Goal: Transaction & Acquisition: Obtain resource

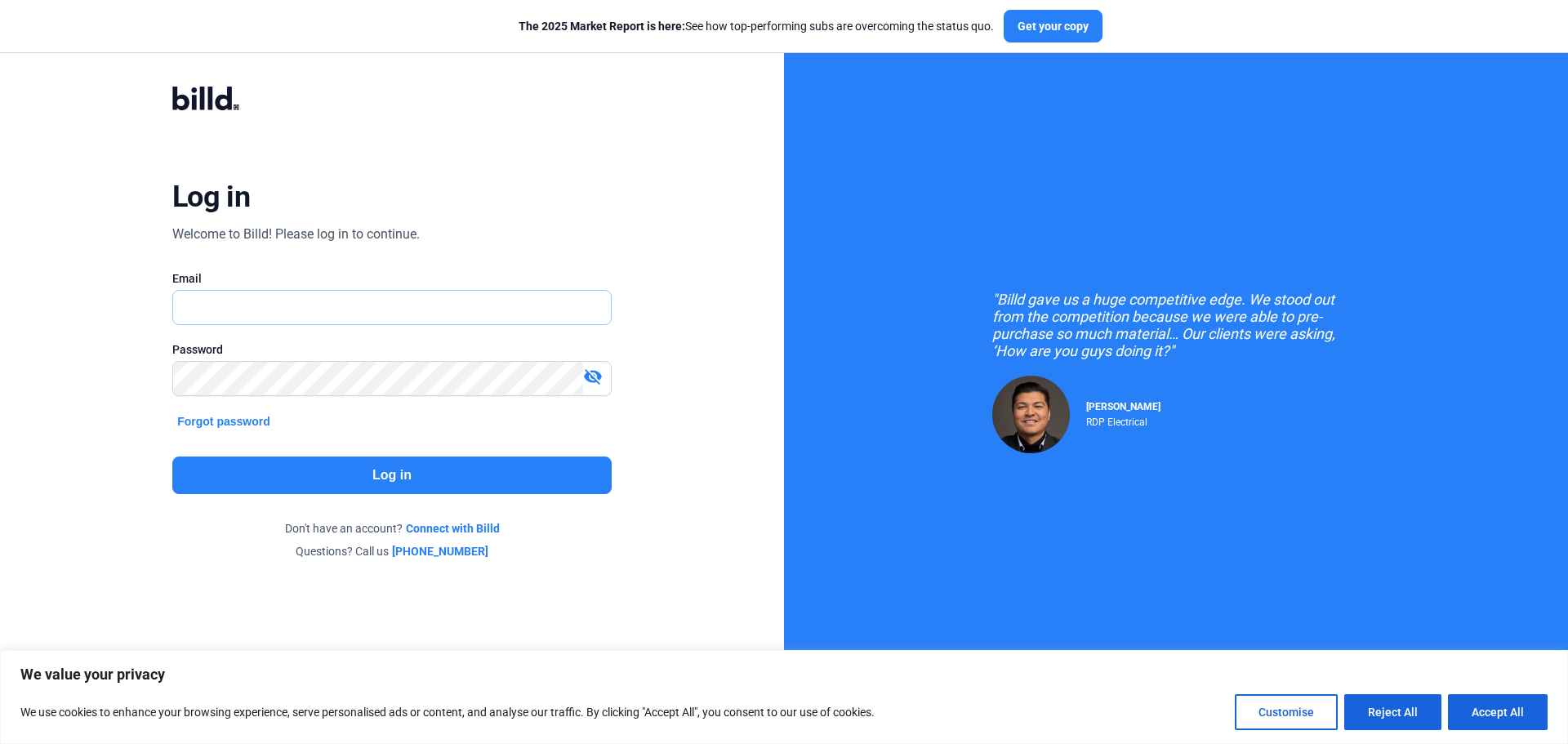
type input "[EMAIL_ADDRESS][DOMAIN_NAME]"
click at [343, 469] on button "Log in" at bounding box center [392, 475] width 440 height 37
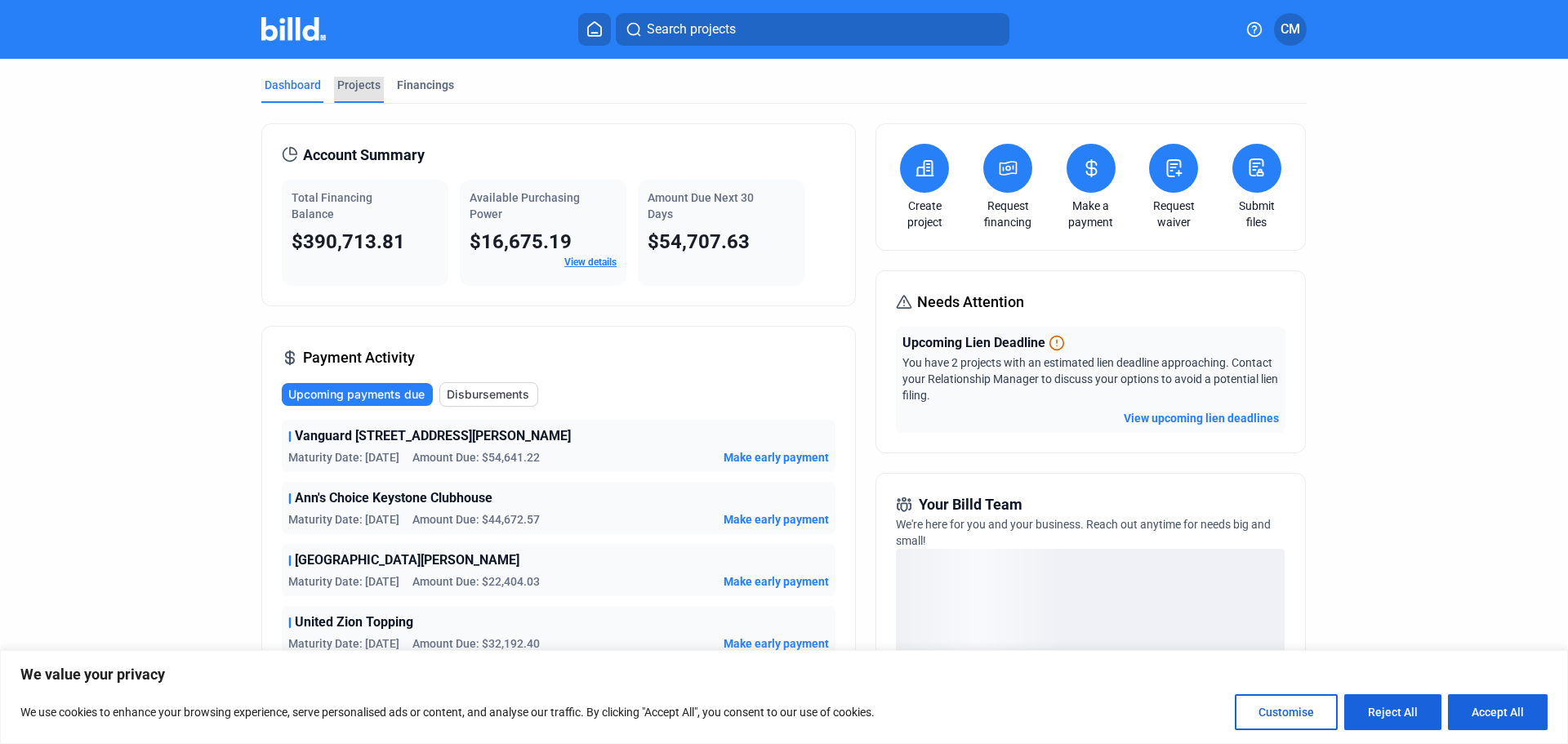
click at [347, 85] on div "Projects" at bounding box center [359, 84] width 44 height 16
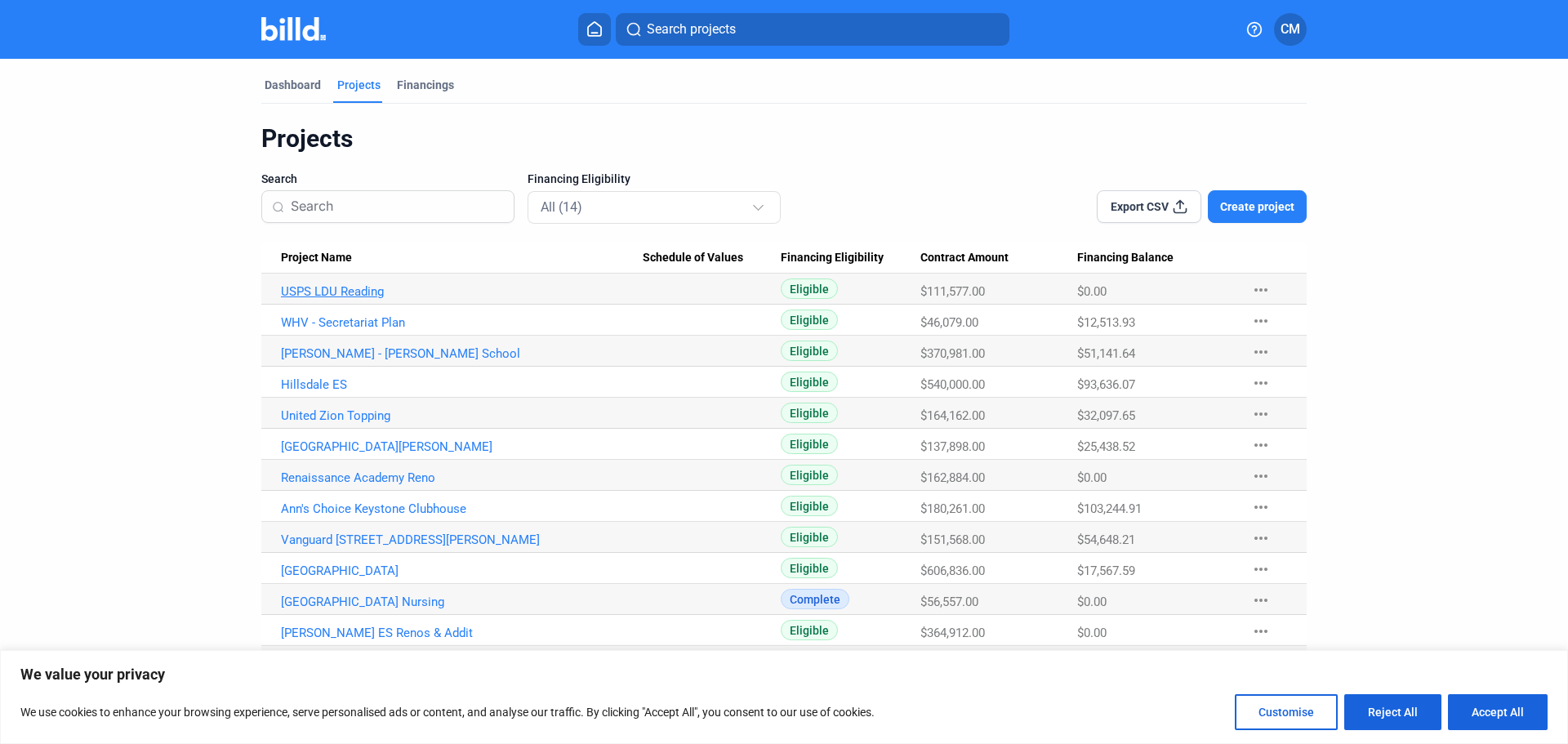
click at [307, 289] on link "USPS LDU Reading" at bounding box center [462, 291] width 362 height 15
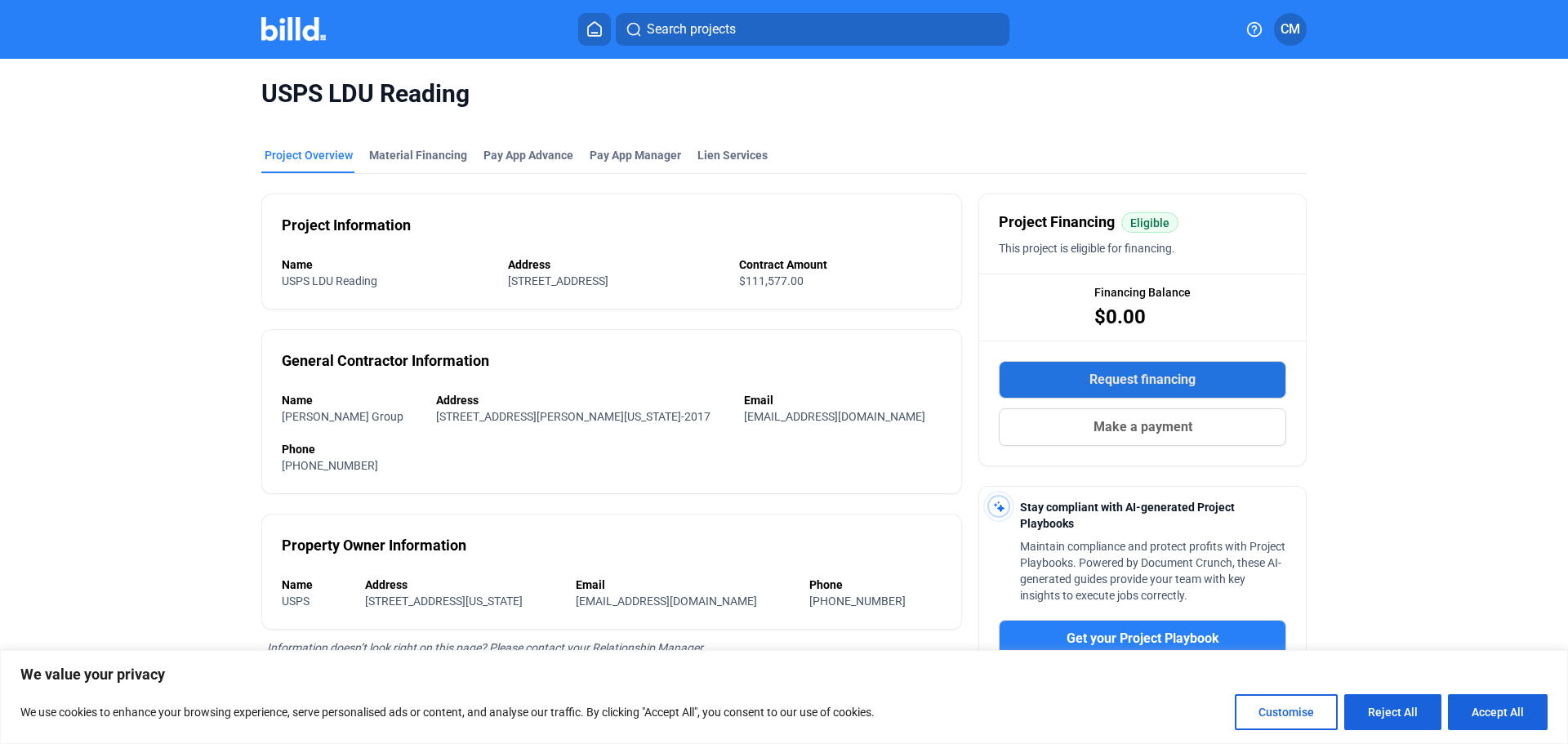
click at [1131, 381] on span "Request financing" at bounding box center [1143, 380] width 107 height 20
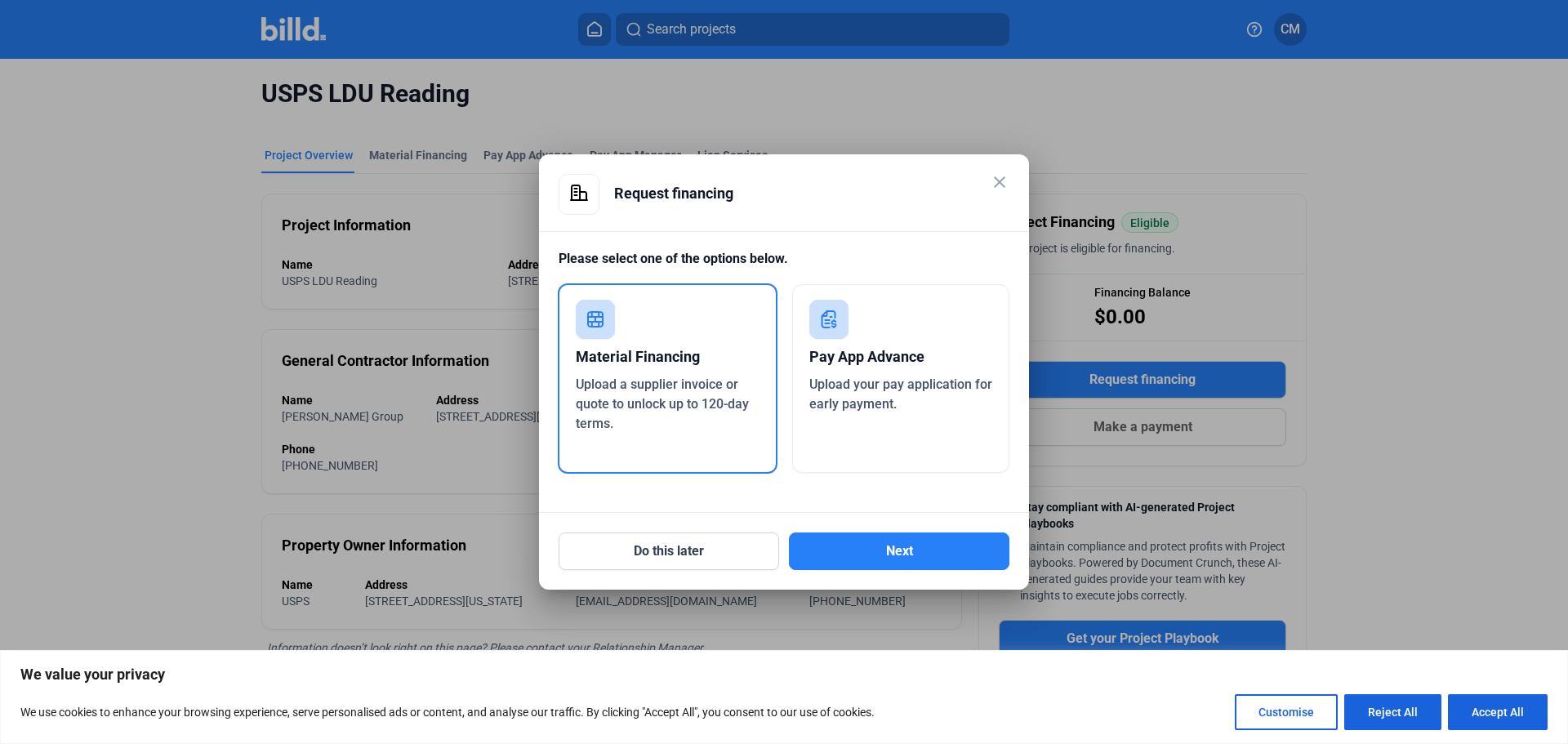
click at [613, 343] on payoff-material-icon at bounding box center [596, 322] width 43 height 46
click at [845, 551] on button "Next" at bounding box center [899, 551] width 220 height 37
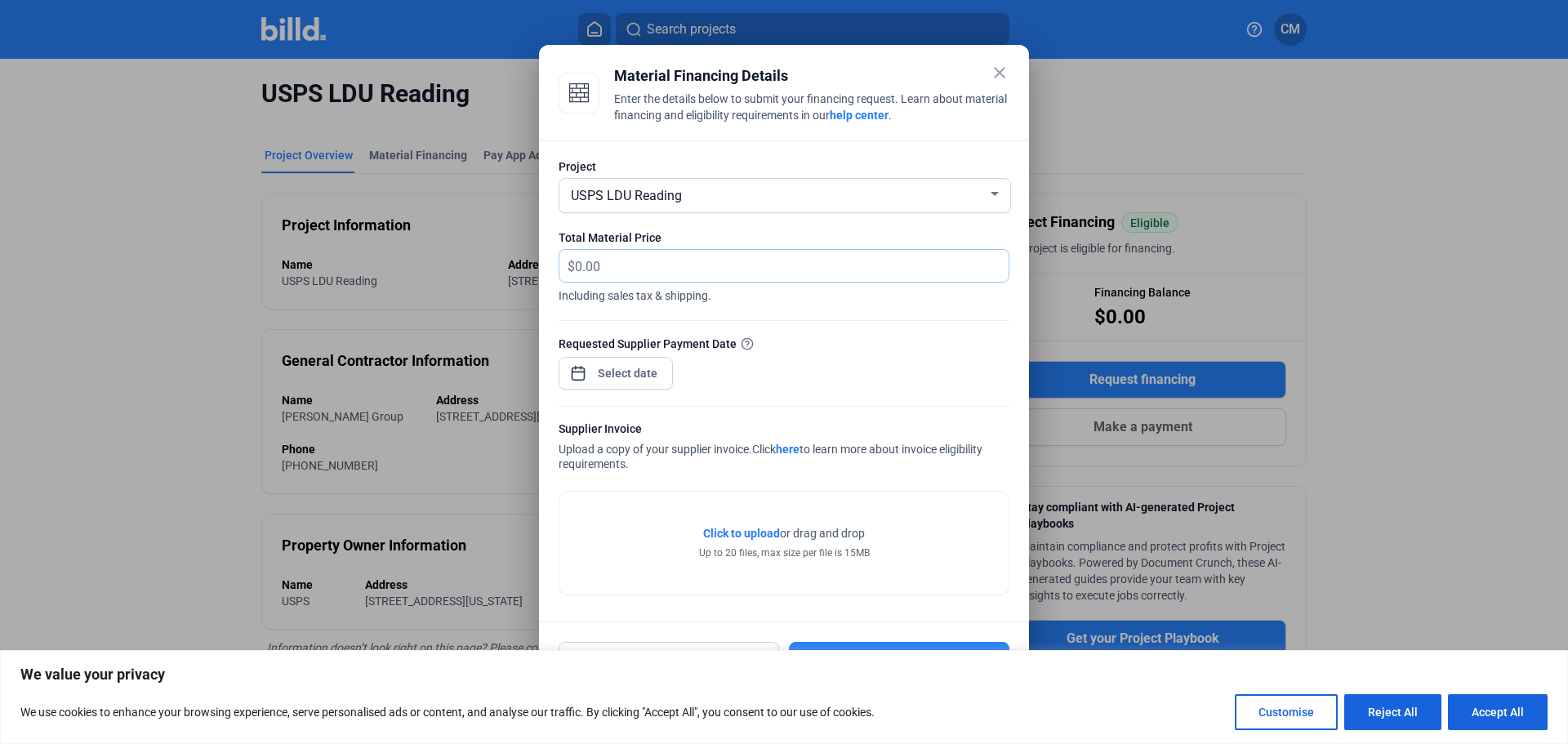
drag, startPoint x: 630, startPoint y: 262, endPoint x: 509, endPoint y: 259, distance: 121.0
click at [509, 259] on div "close Material Financing Details Enter the details below to submit your financi…" at bounding box center [784, 372] width 1568 height 744
type input "10,954.82"
click at [636, 384] on div at bounding box center [628, 373] width 70 height 29
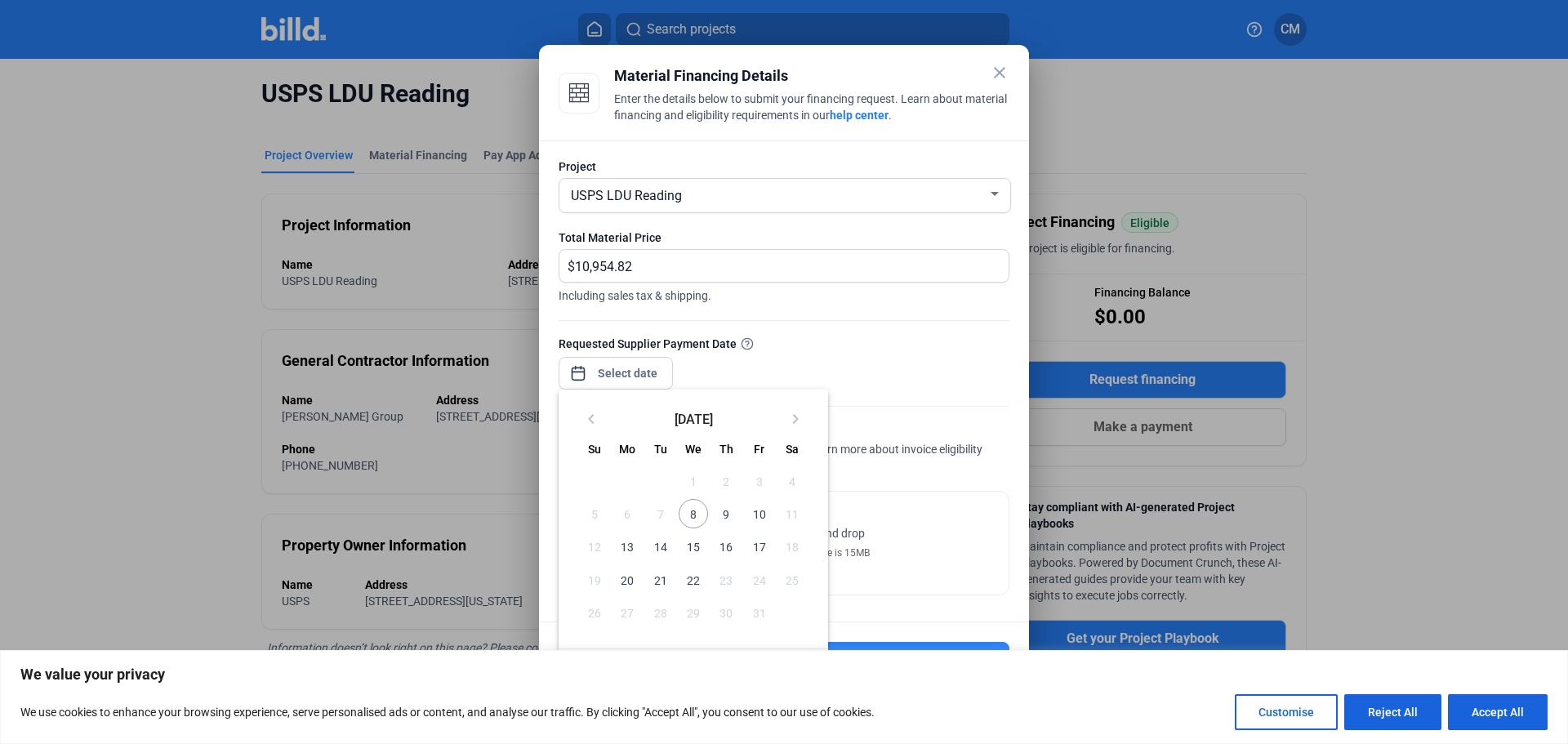
click at [685, 513] on span "8" at bounding box center [693, 513] width 29 height 29
click at [689, 518] on span "8" at bounding box center [693, 513] width 29 height 29
click at [1414, 716] on button "Reject All" at bounding box center [1392, 712] width 97 height 36
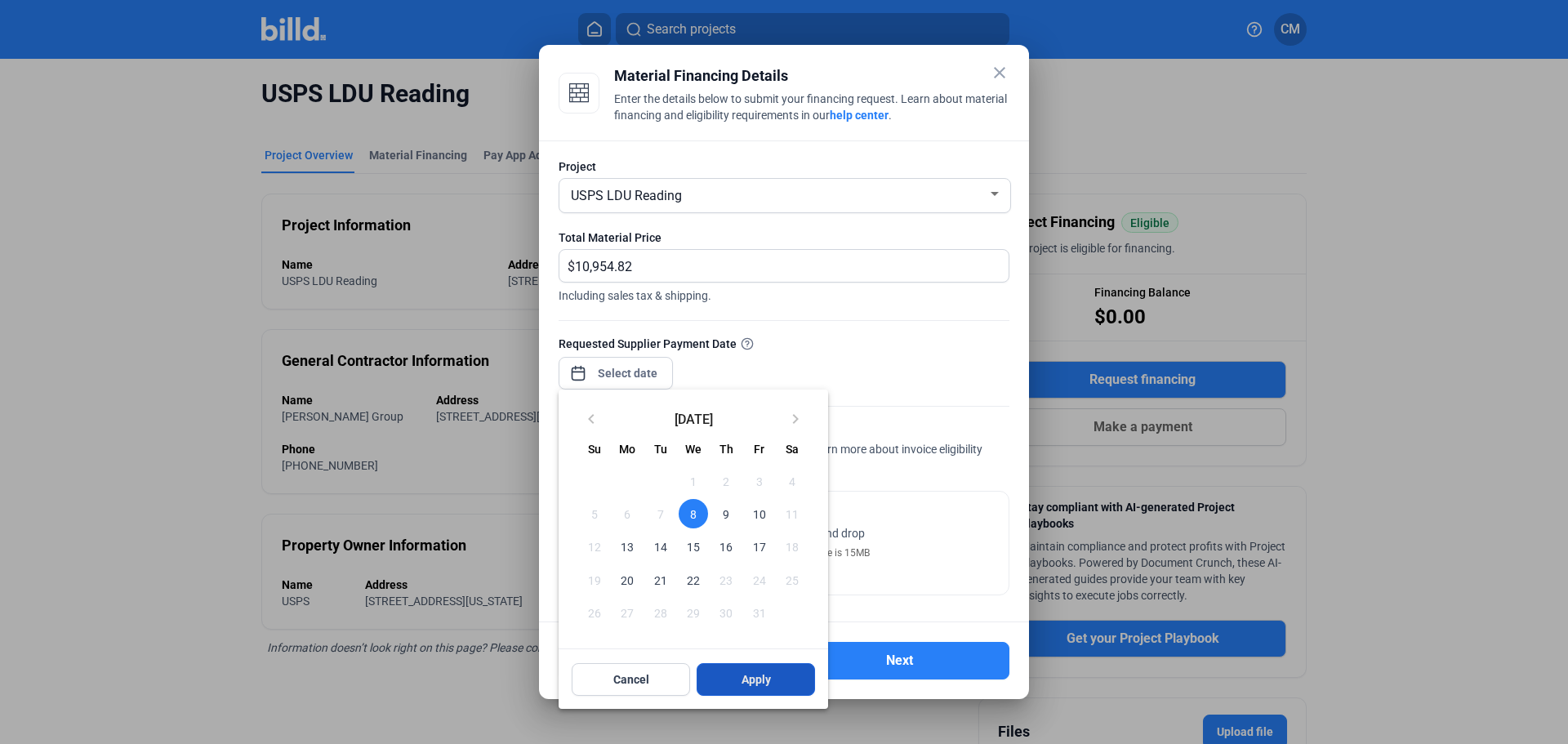
click at [752, 679] on span "Apply" at bounding box center [756, 679] width 29 height 16
type input "[DATE]"
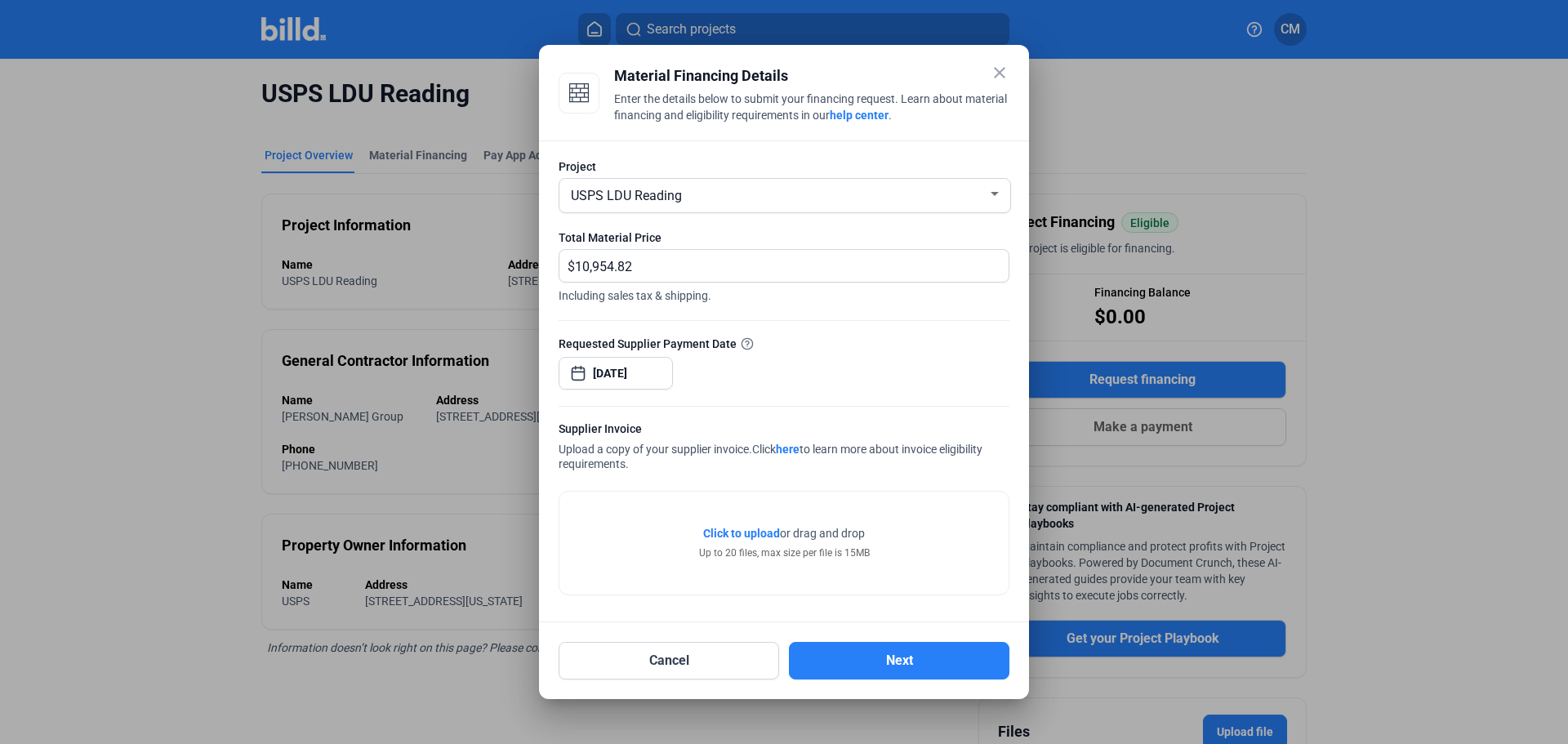
click at [753, 537] on span "Click to upload" at bounding box center [741, 533] width 76 height 13
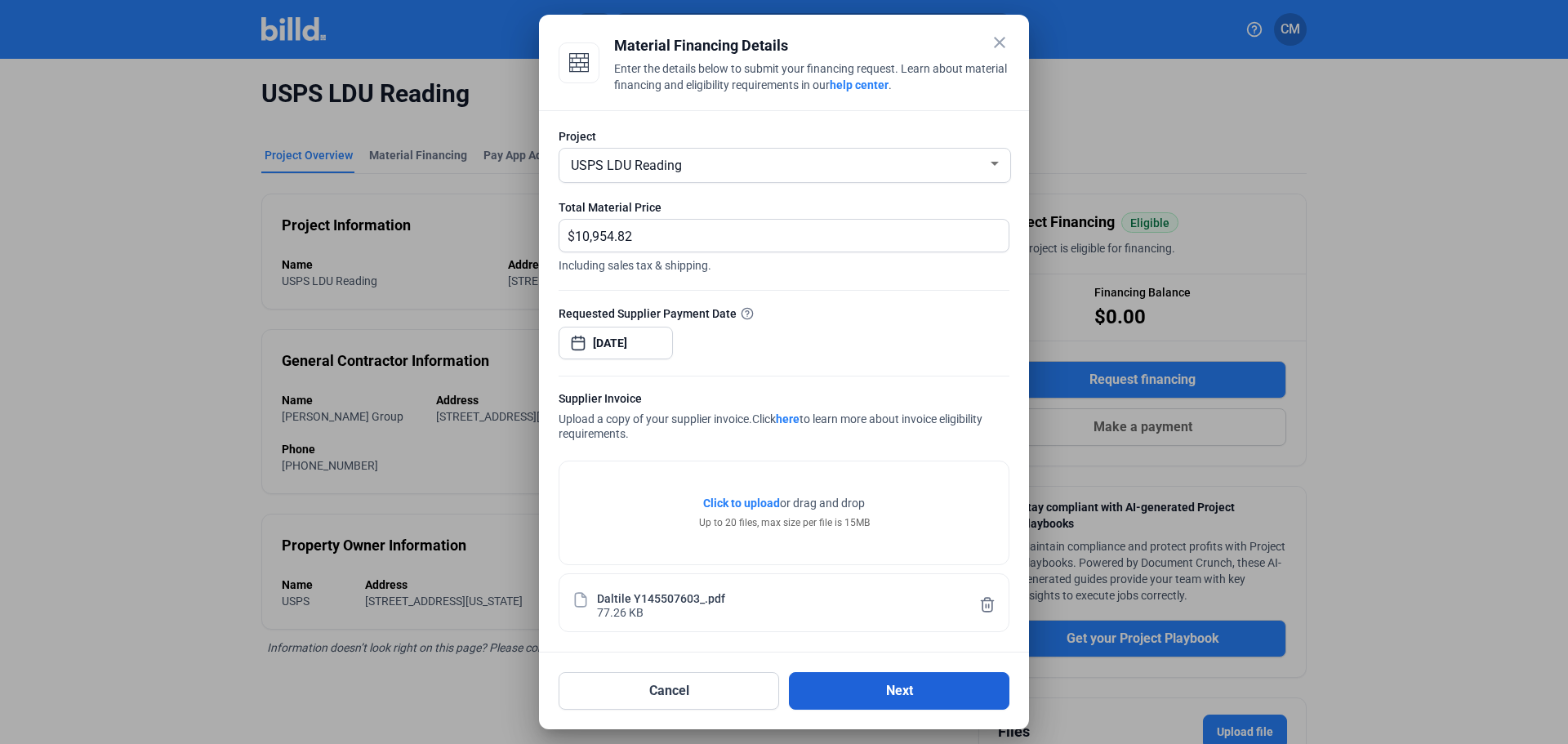
click at [857, 679] on button "Next" at bounding box center [899, 691] width 220 height 37
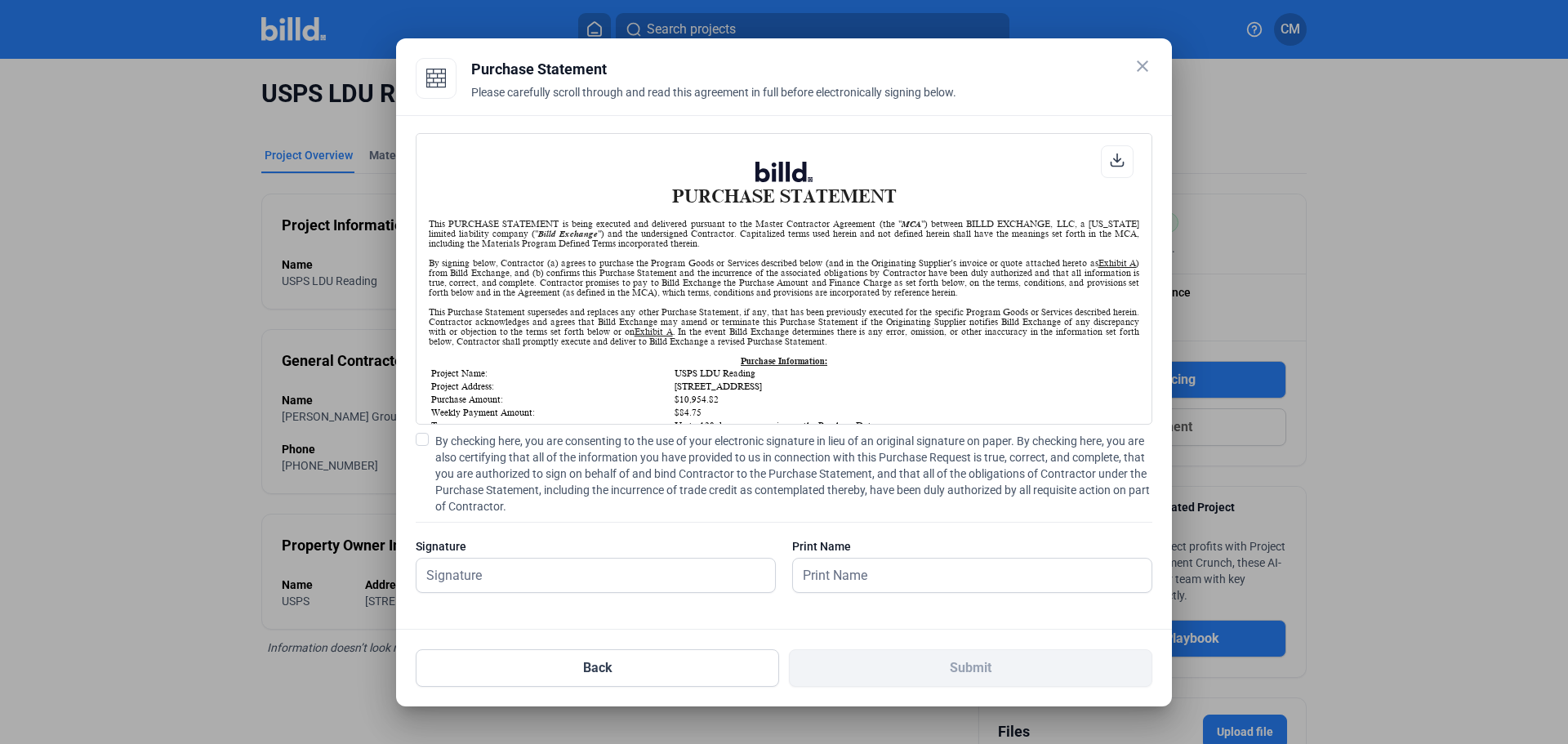
scroll to position [1, 0]
click at [425, 444] on span at bounding box center [422, 439] width 13 height 13
click at [0, 0] on input "By checking here, you are consenting to the use of your electronic signature in…" at bounding box center [0, 0] width 0 height 0
click at [471, 571] on input "text" at bounding box center [587, 575] width 341 height 34
type input "[PERSON_NAME]"
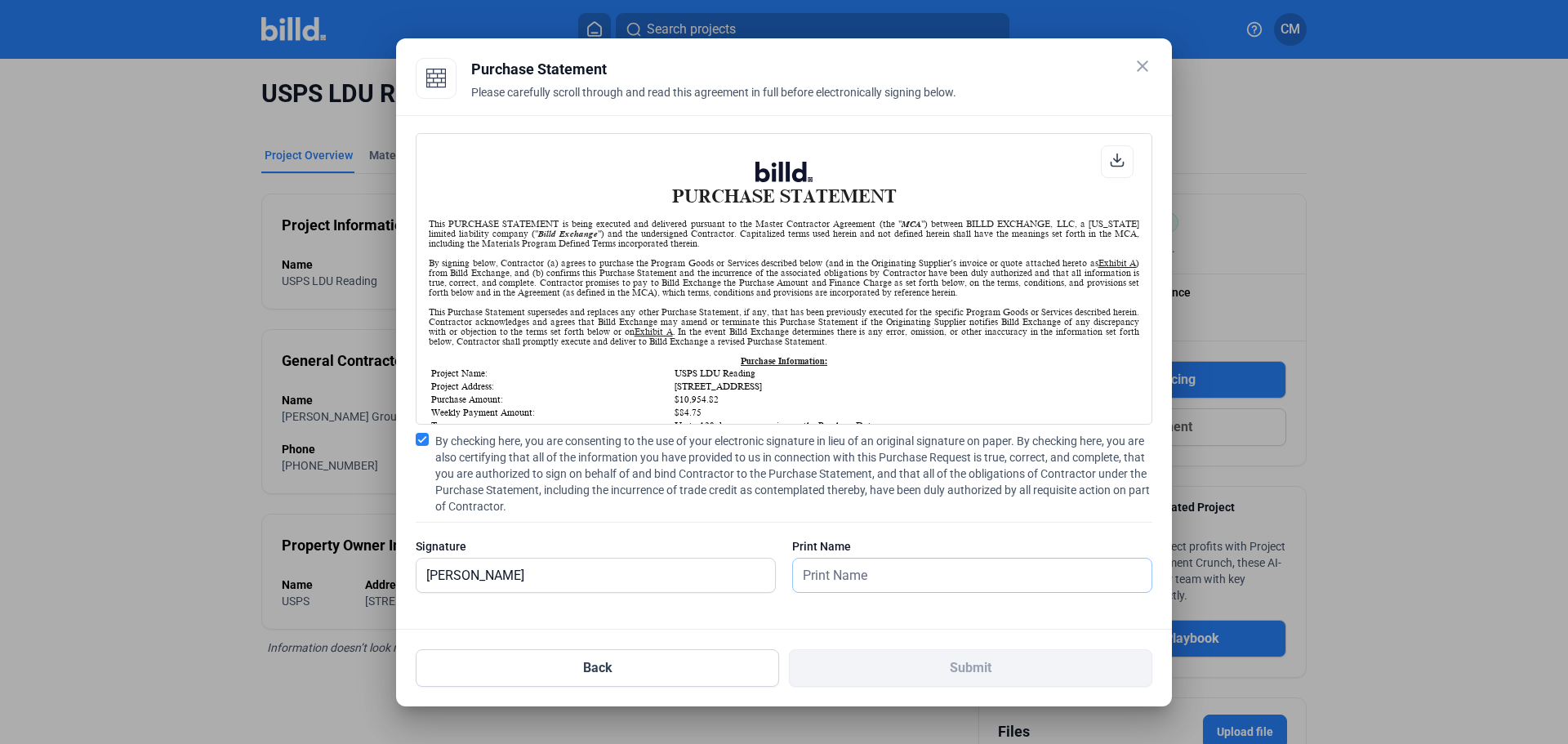
type input "[PERSON_NAME]"
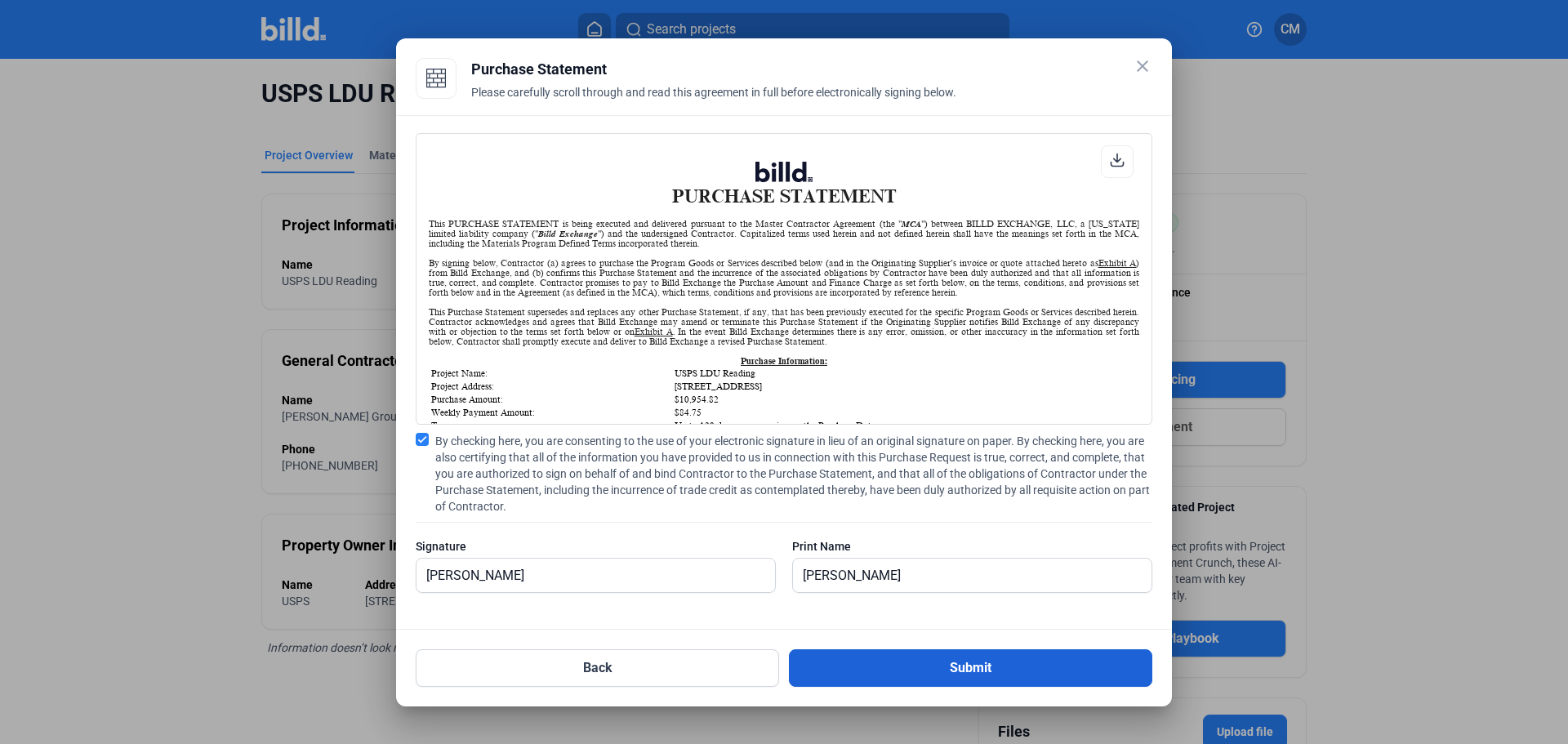
click at [947, 665] on button "Submit" at bounding box center [970, 668] width 363 height 37
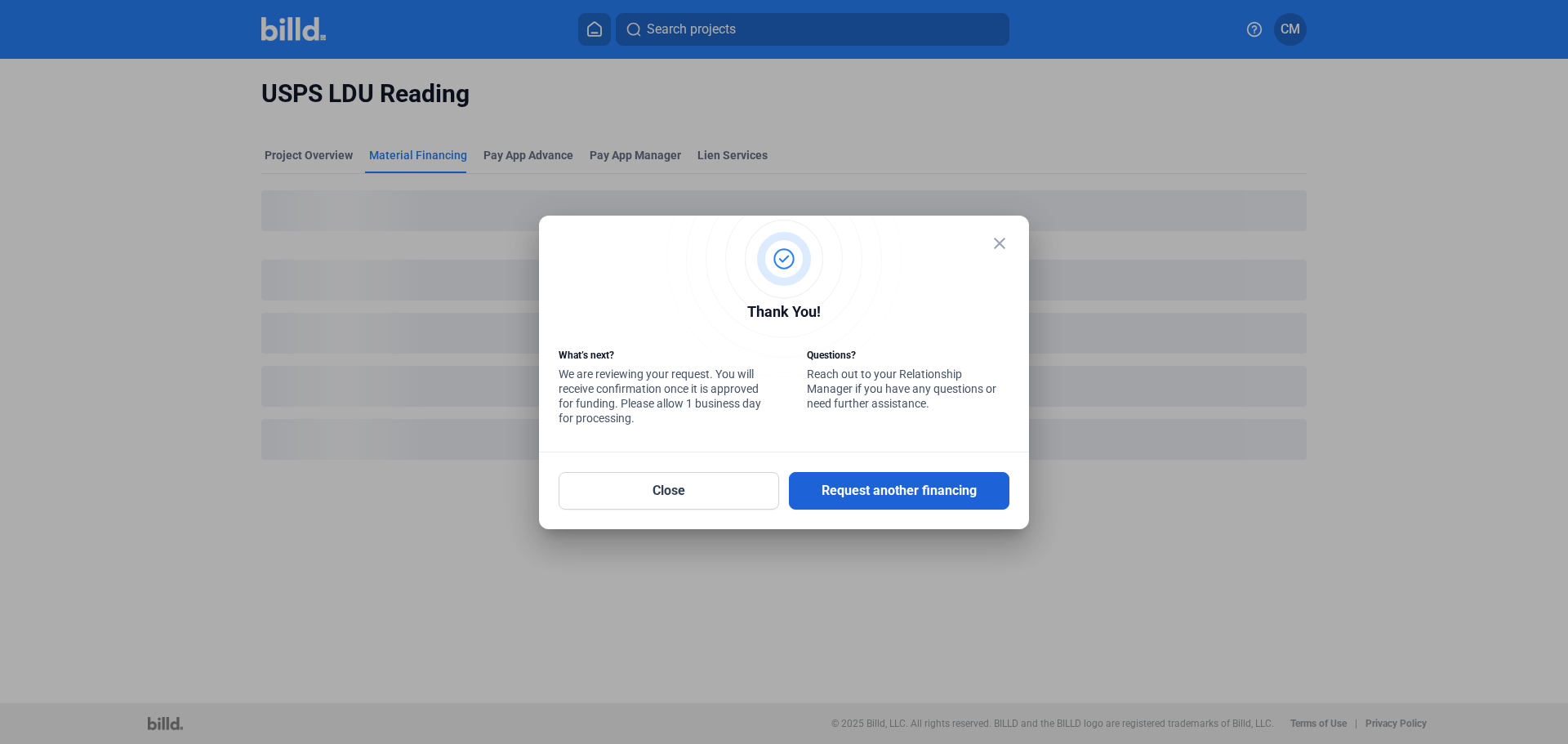
click at [847, 487] on button "Request another financing" at bounding box center [899, 491] width 220 height 37
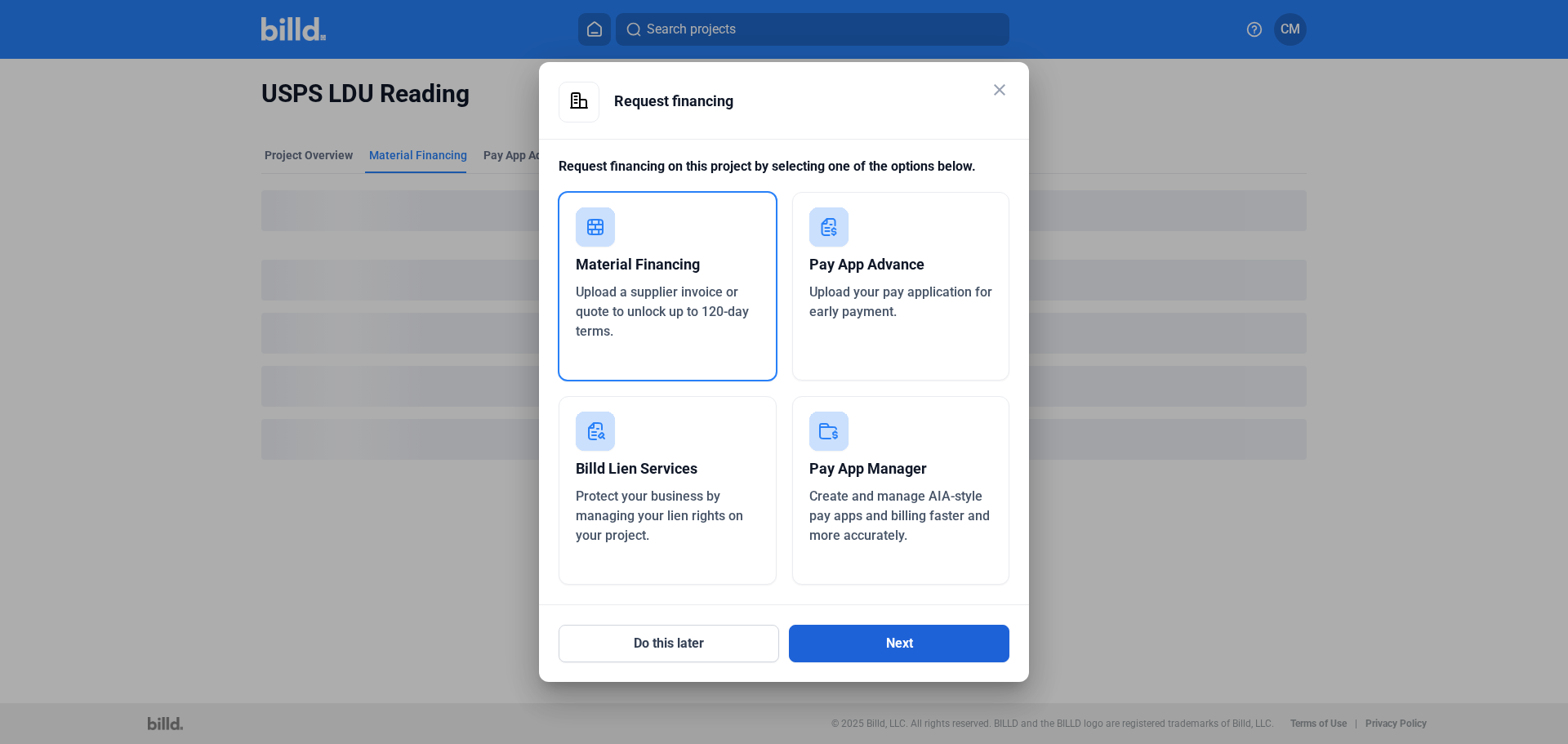
click at [833, 637] on button "Next" at bounding box center [899, 644] width 220 height 37
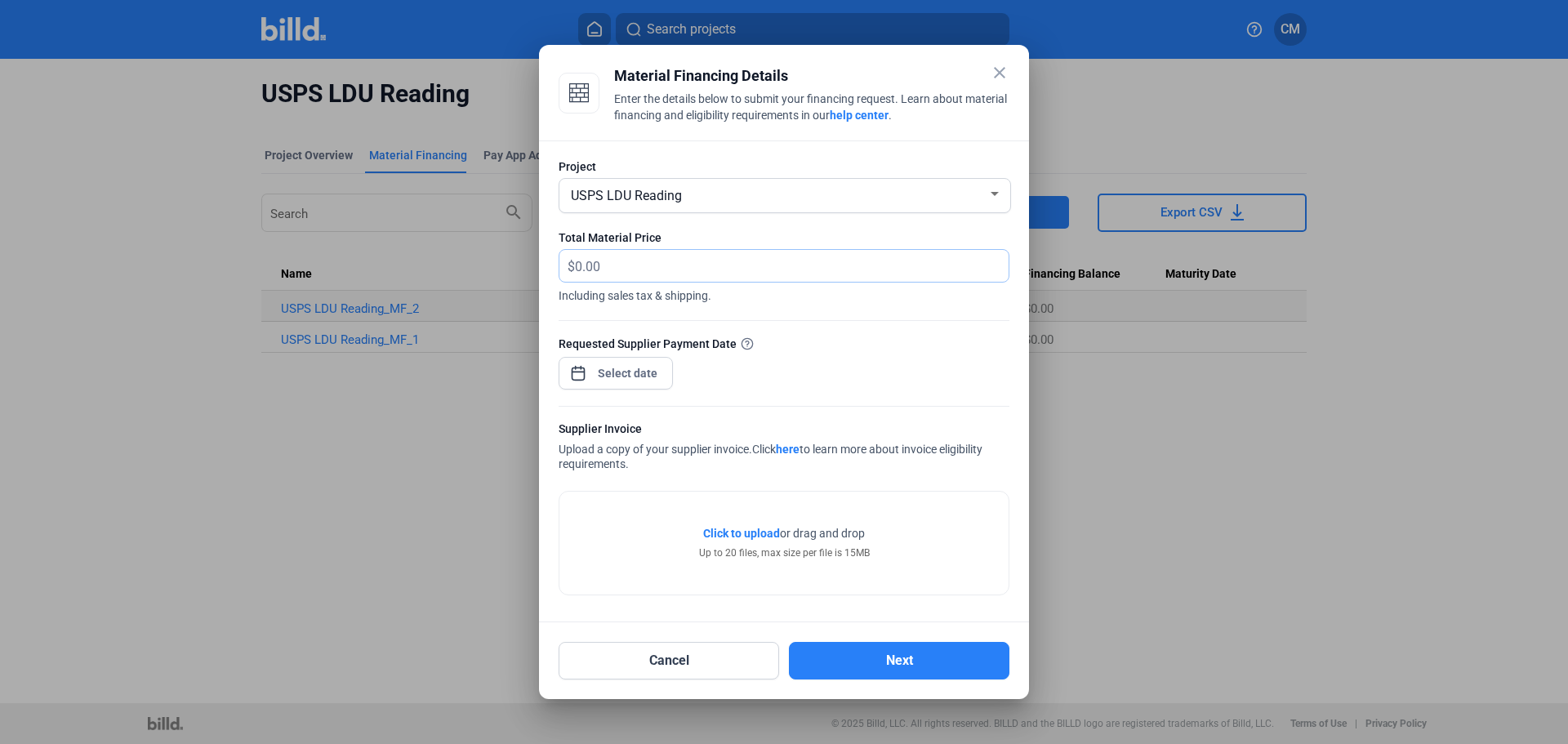
click at [606, 265] on input "text" at bounding box center [782, 265] width 415 height 32
type input "1,588.00"
click at [567, 368] on span "Open calendar" at bounding box center [578, 365] width 39 height 39
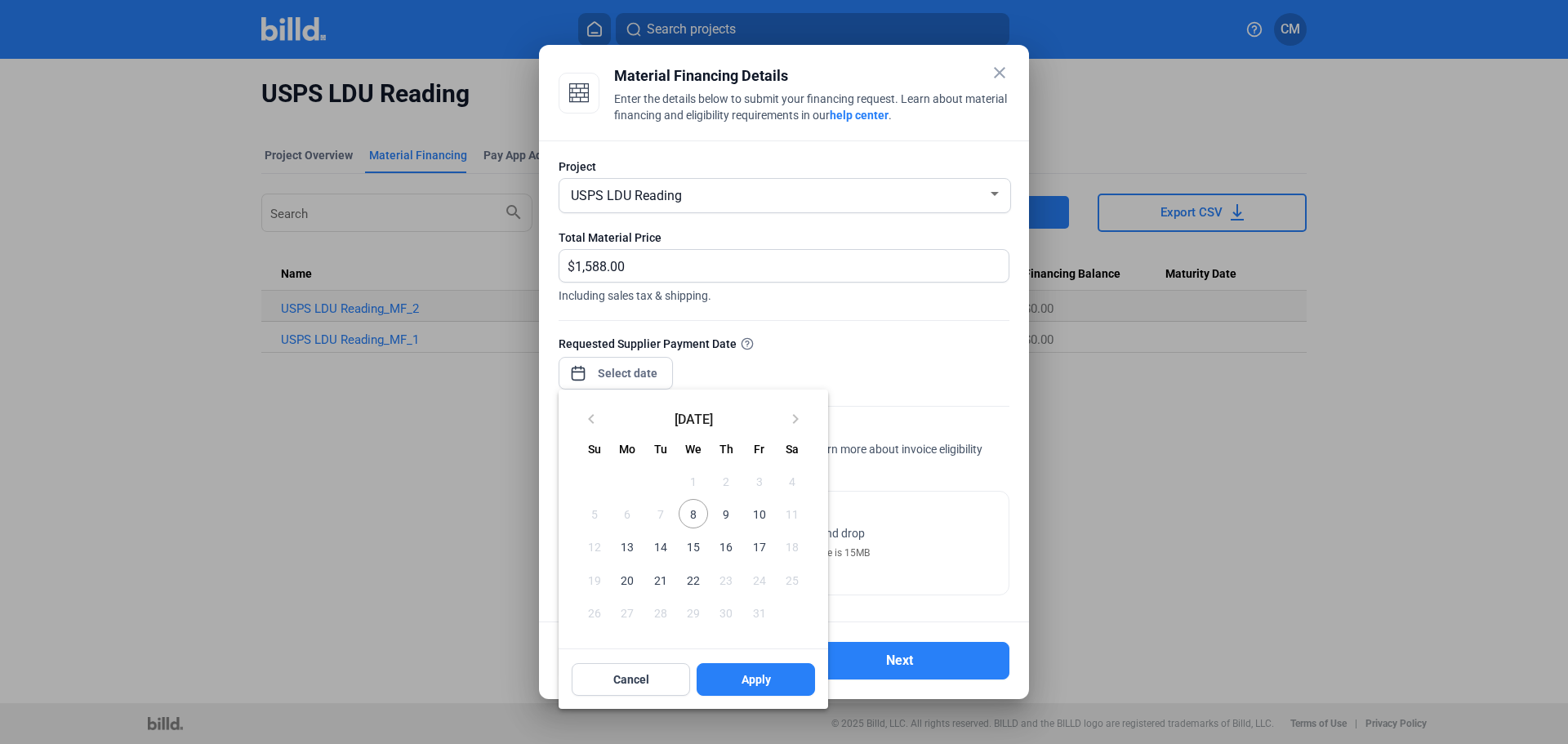
click at [698, 511] on span "8" at bounding box center [693, 513] width 29 height 29
click at [755, 681] on span "Apply" at bounding box center [756, 679] width 29 height 16
type input "[DATE]"
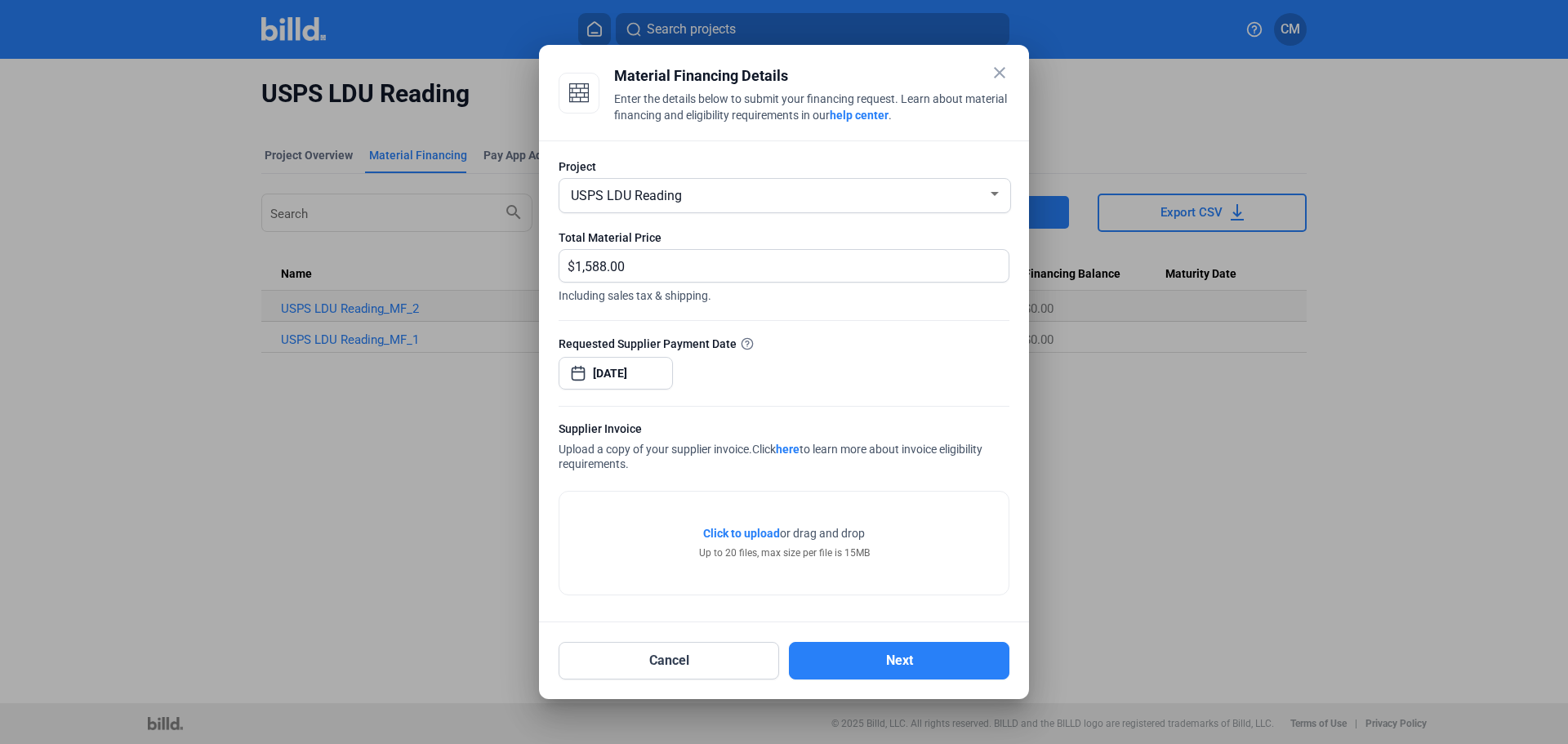
click at [744, 536] on span "Click to upload" at bounding box center [741, 533] width 76 height 13
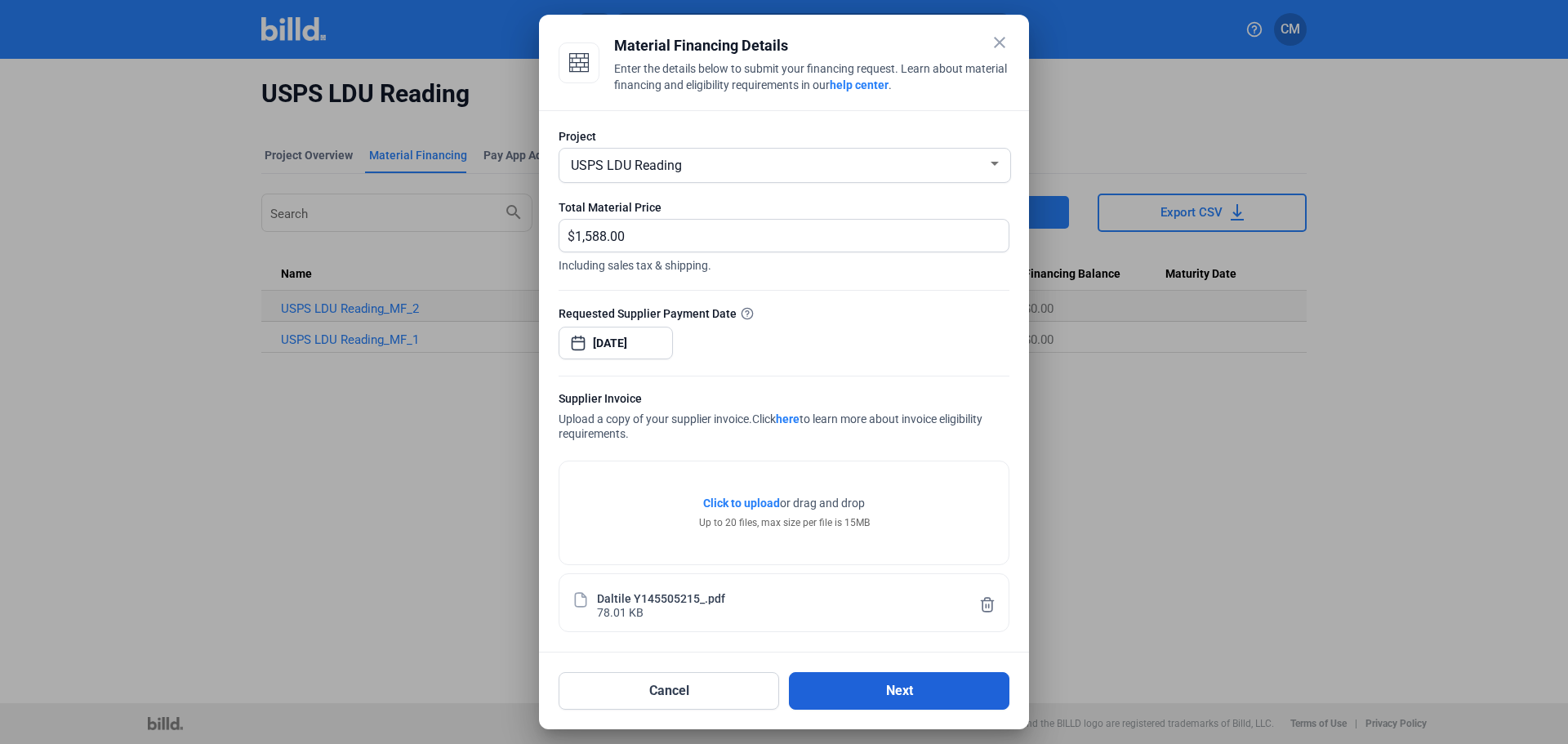
click at [897, 696] on button "Next" at bounding box center [899, 691] width 220 height 37
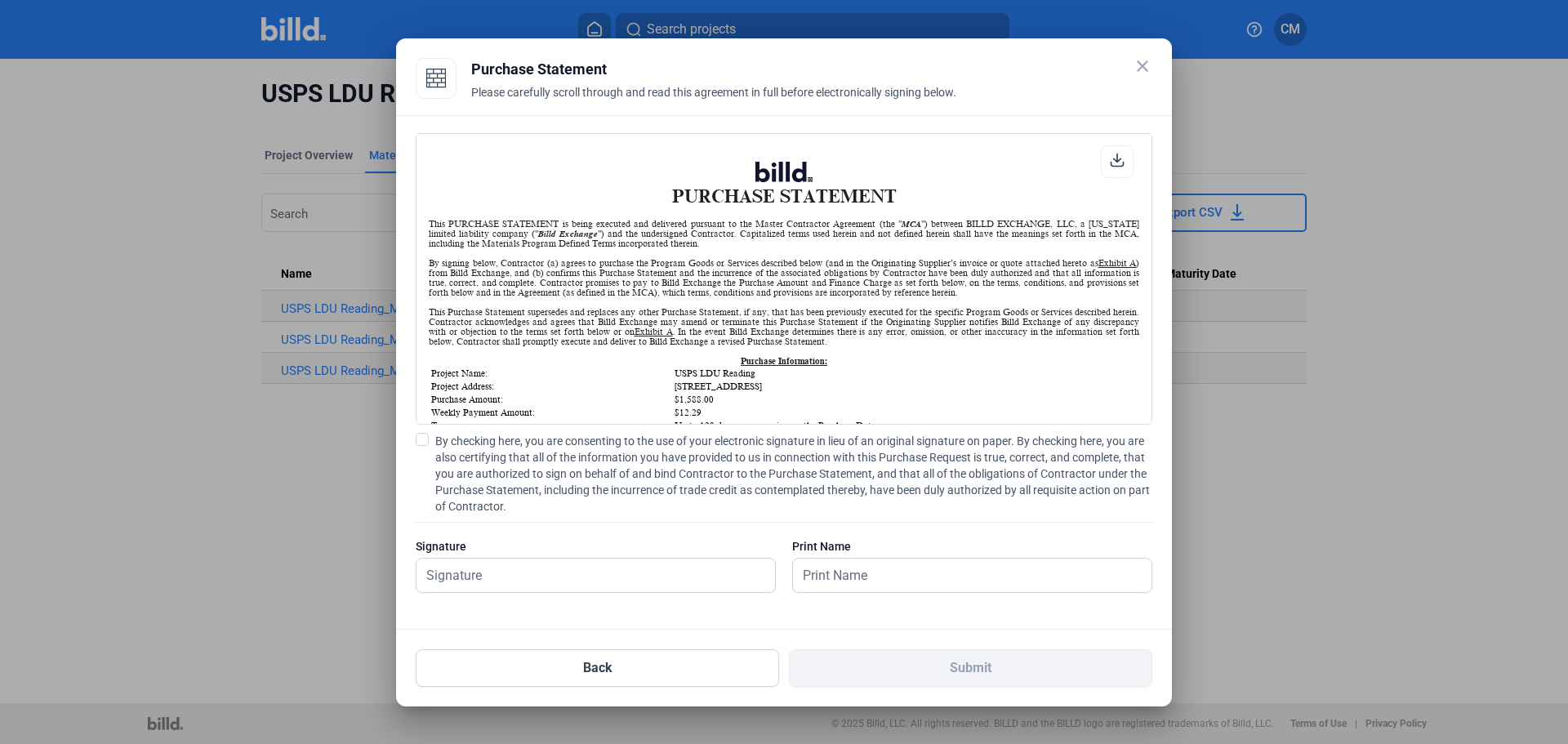
scroll to position [1, 0]
click at [428, 444] on span at bounding box center [422, 439] width 13 height 13
click at [0, 0] on input "By checking here, you are consenting to the use of your electronic signature in…" at bounding box center [0, 0] width 0 height 0
click at [479, 570] on input "text" at bounding box center [587, 575] width 341 height 34
type input "[PERSON_NAME]"
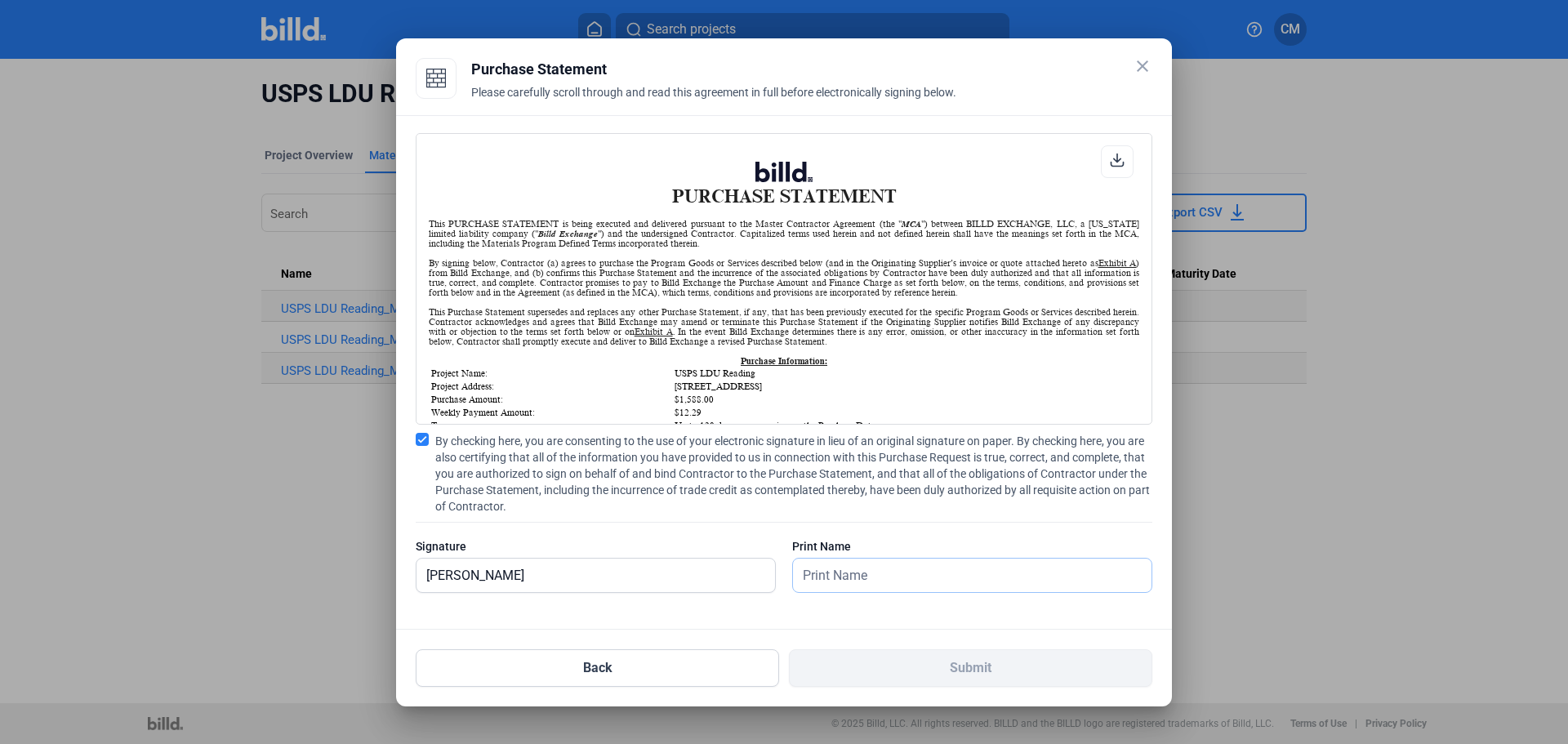
type input "[PERSON_NAME]"
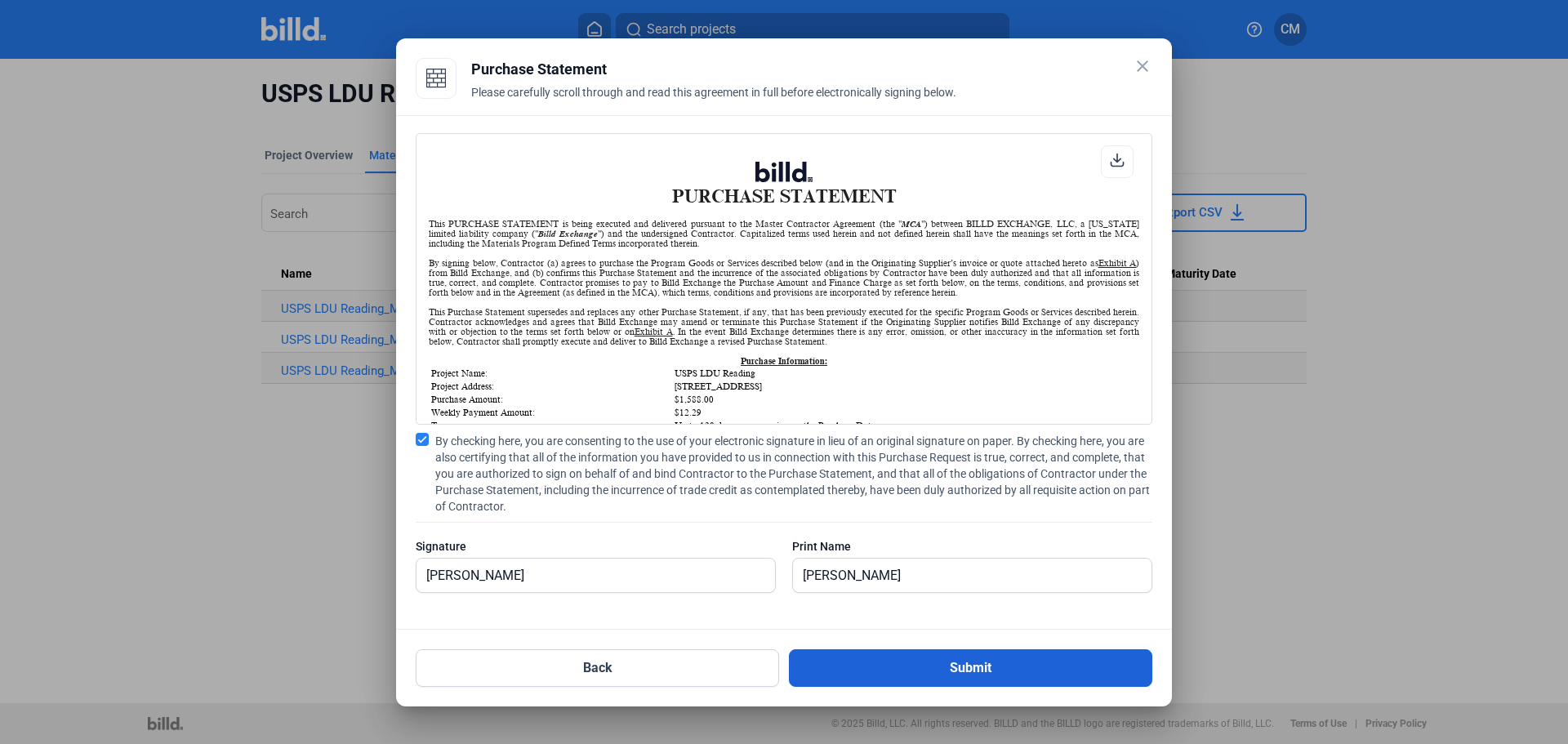
click at [965, 668] on button "Submit" at bounding box center [970, 668] width 363 height 37
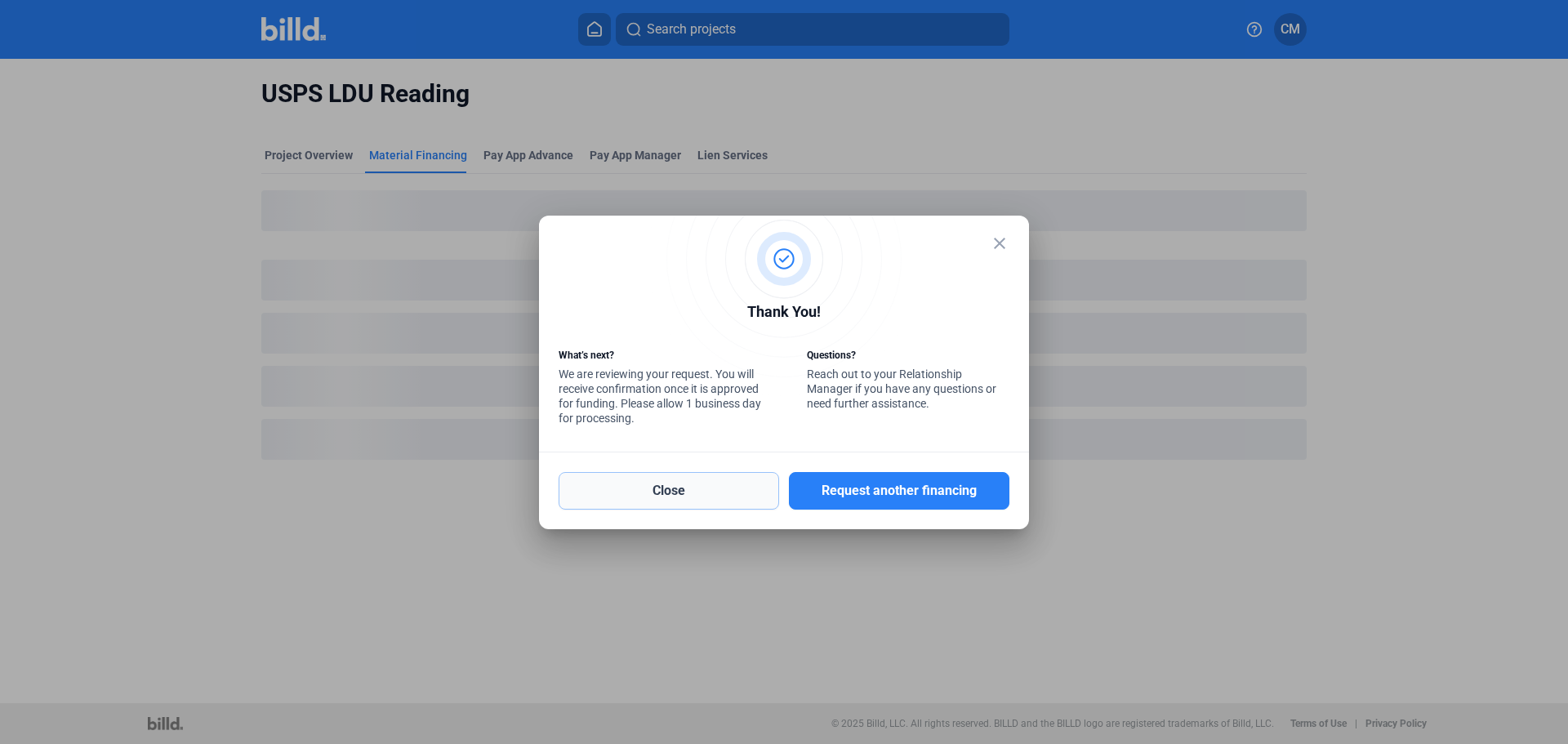
click at [703, 485] on button "Close" at bounding box center [669, 491] width 220 height 37
